Goal: Register for event/course

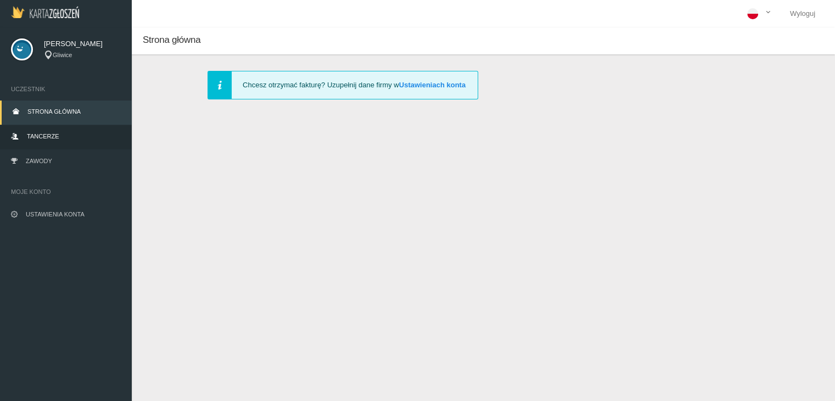
click at [40, 132] on link "Tancerze" at bounding box center [66, 137] width 132 height 24
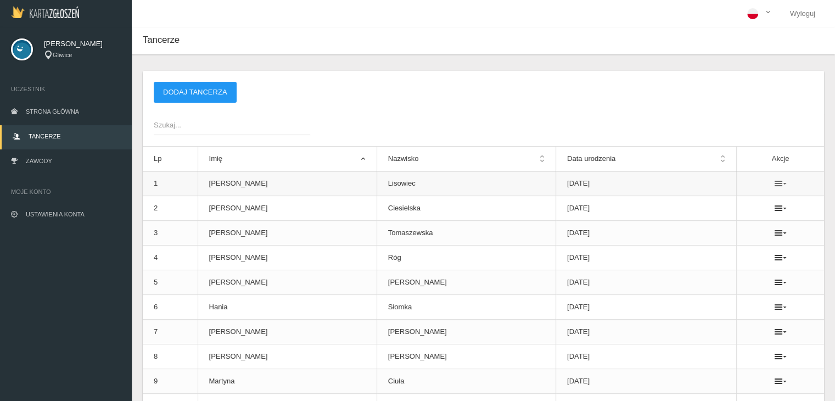
click at [775, 183] on icon at bounding box center [781, 183] width 12 height 9
click at [683, 119] on div "Szukaj..." at bounding box center [483, 124] width 671 height 21
click at [69, 156] on link "Zawody" at bounding box center [66, 162] width 132 height 24
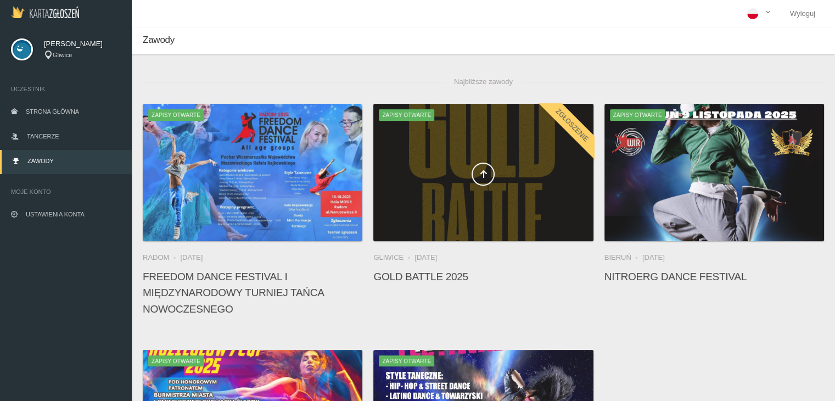
click at [532, 186] on div at bounding box center [484, 172] width 220 height 137
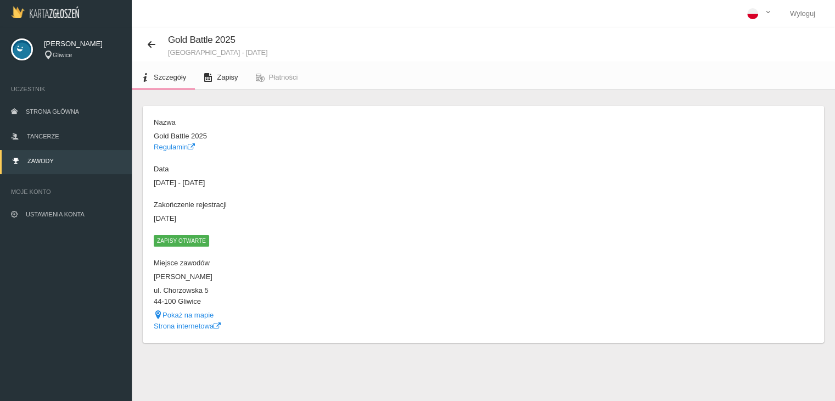
click at [227, 83] on link "Zapisy" at bounding box center [221, 77] width 52 height 24
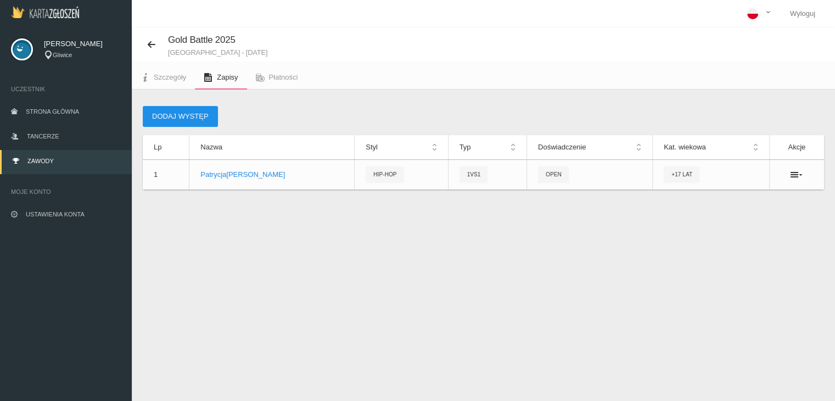
click at [178, 120] on button "Dodaj występ" at bounding box center [180, 116] width 75 height 21
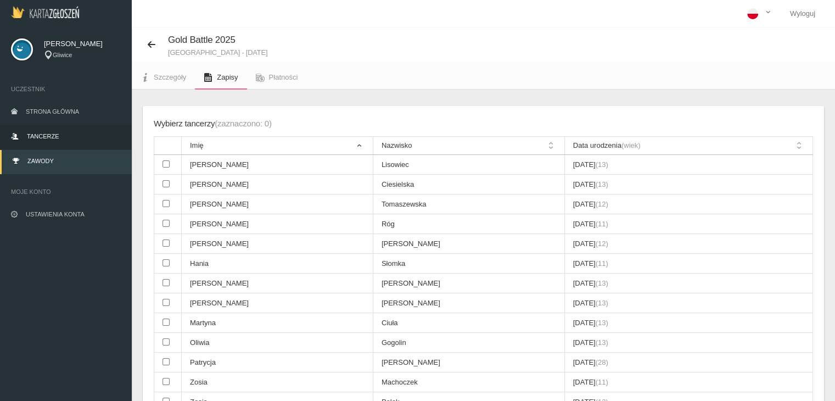
click at [55, 140] on link "Tancerze" at bounding box center [66, 137] width 132 height 24
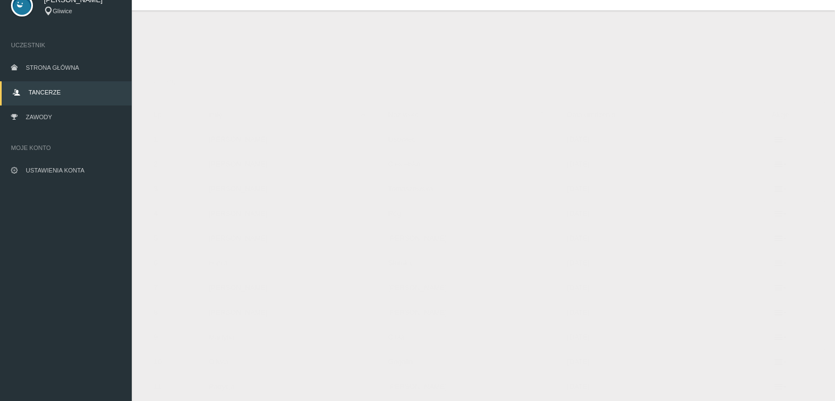
scroll to position [41, 0]
